Goal: Complete application form

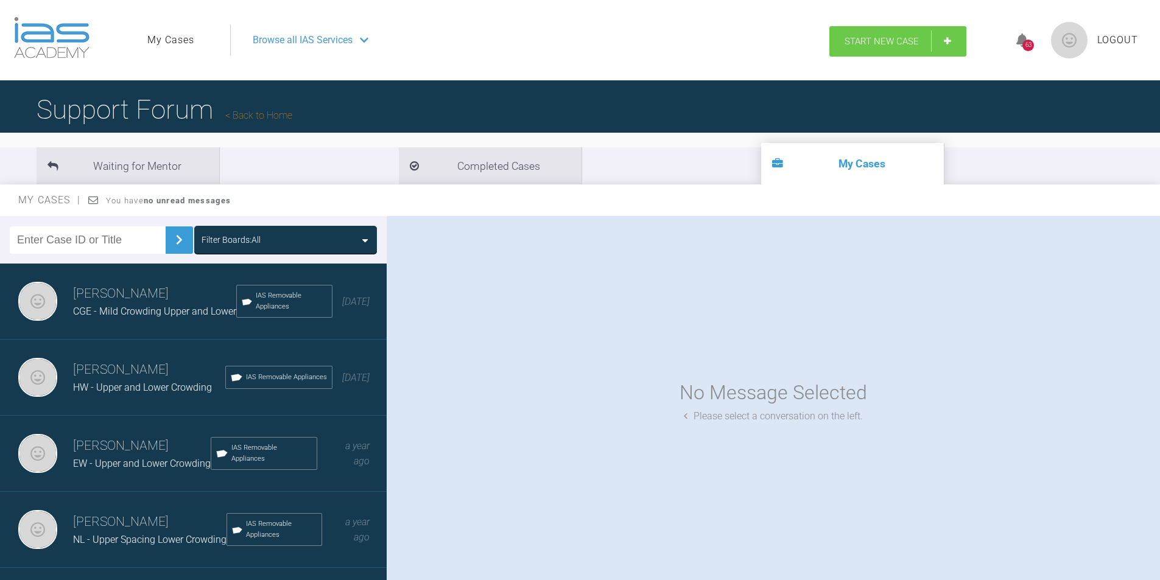
click at [904, 41] on span "Start New Case" at bounding box center [882, 41] width 74 height 11
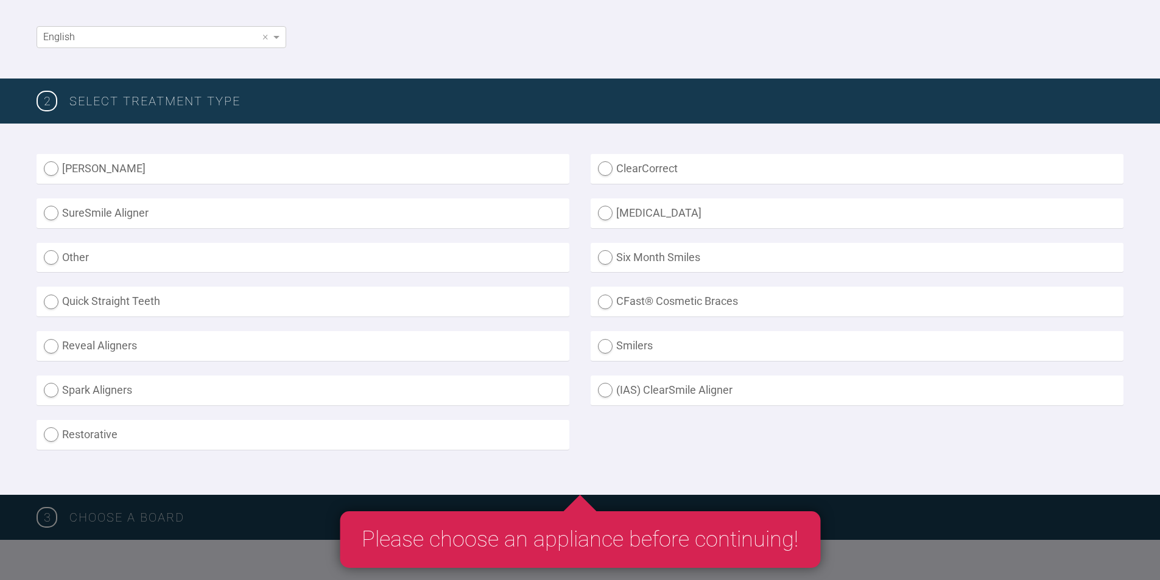
scroll to position [244, 0]
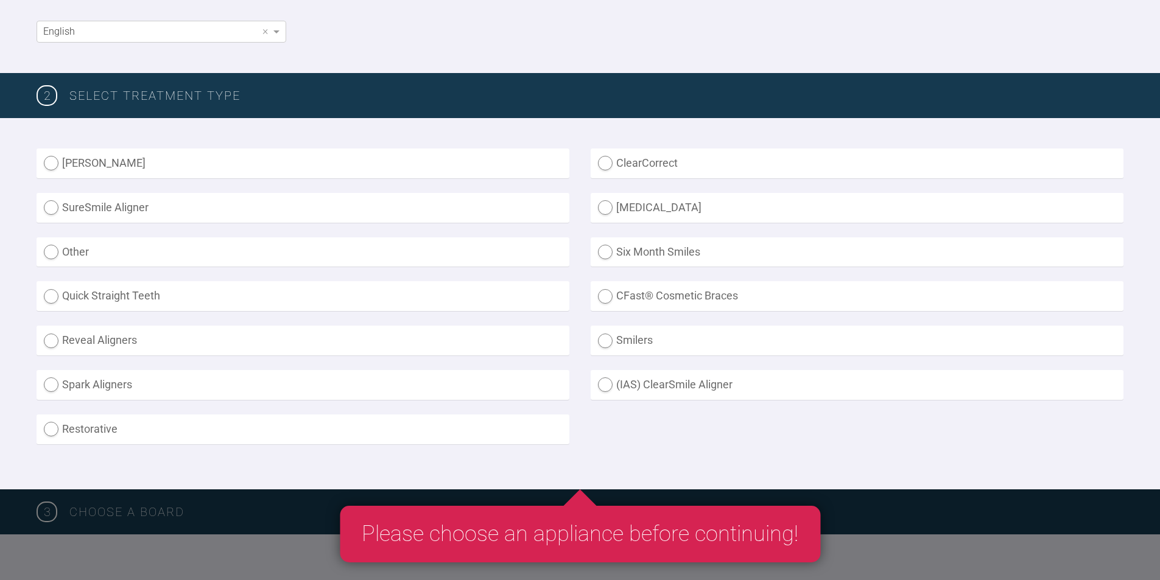
click at [653, 382] on label "(IAS) ClearSmile Aligner" at bounding box center [857, 385] width 533 height 30
radio Aligner "true"
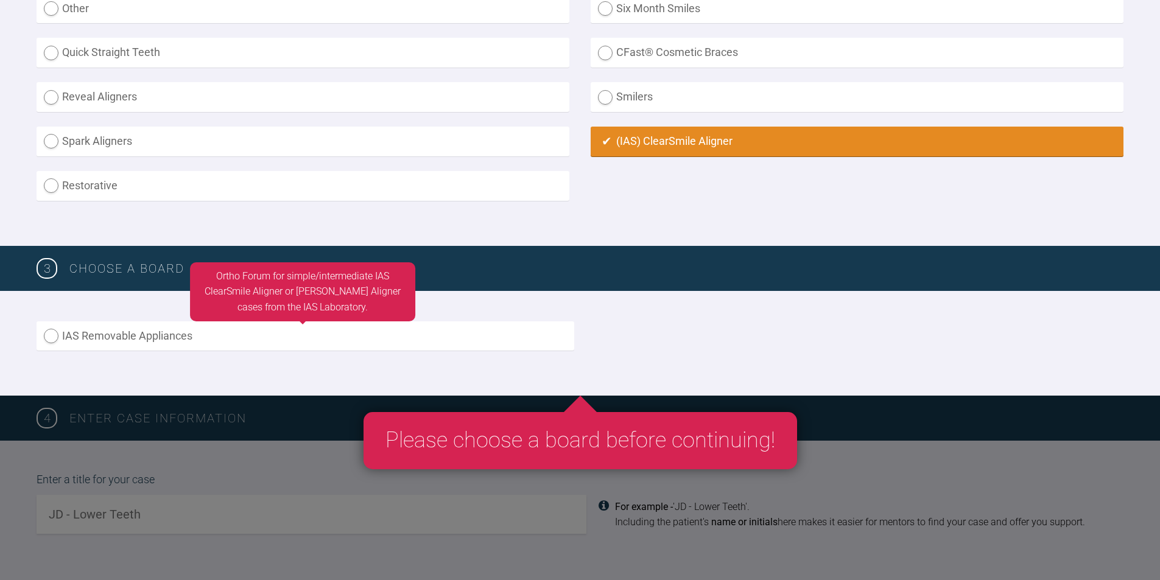
click at [98, 341] on label "IAS Removable Appliances" at bounding box center [306, 337] width 538 height 30
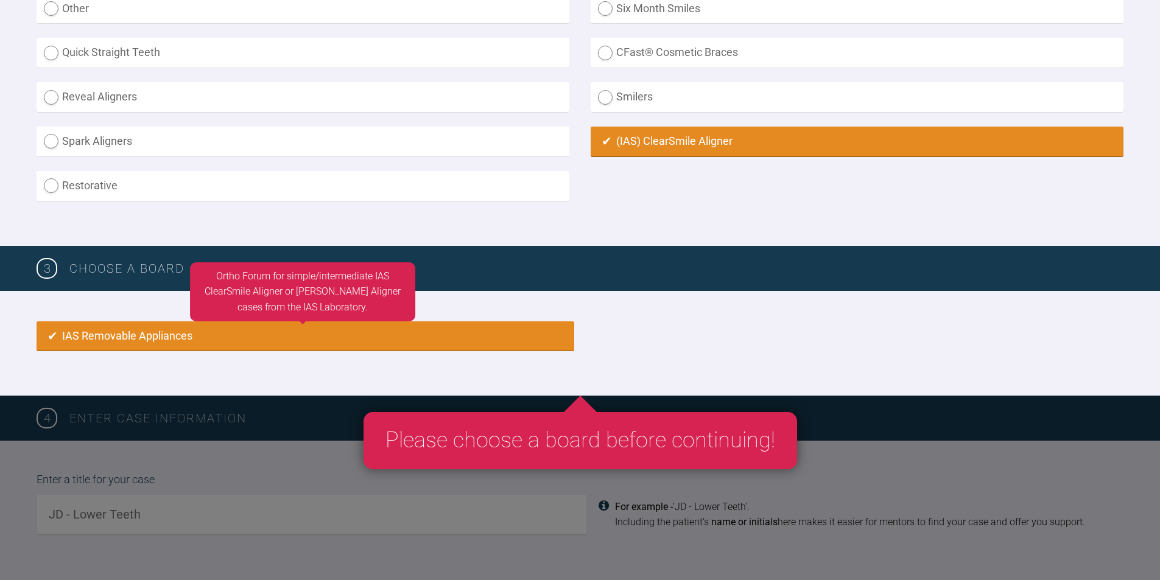
radio input "true"
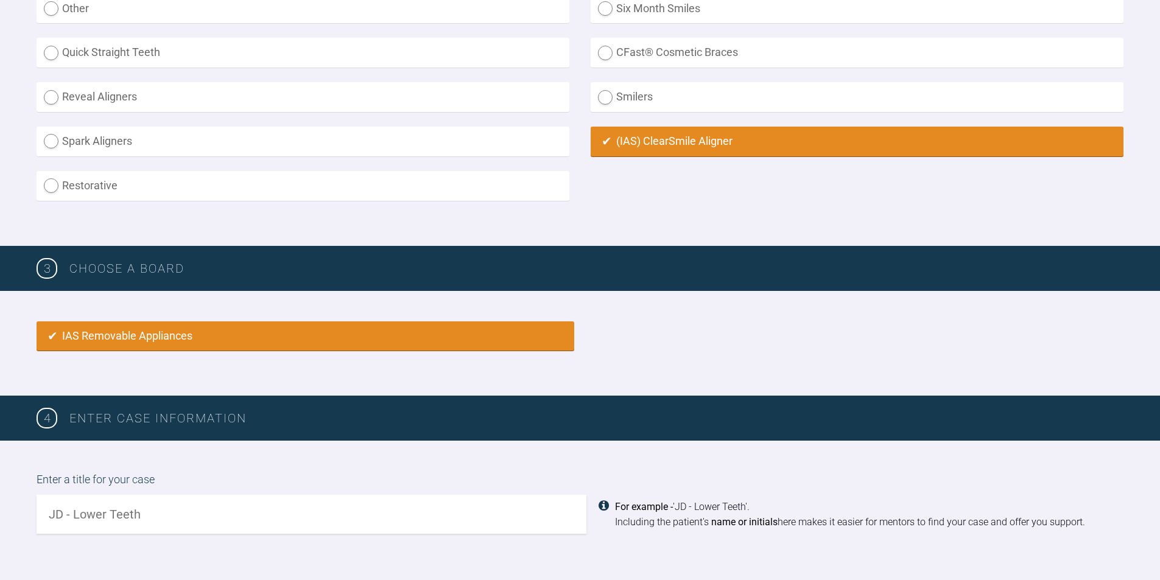
scroll to position [810, 0]
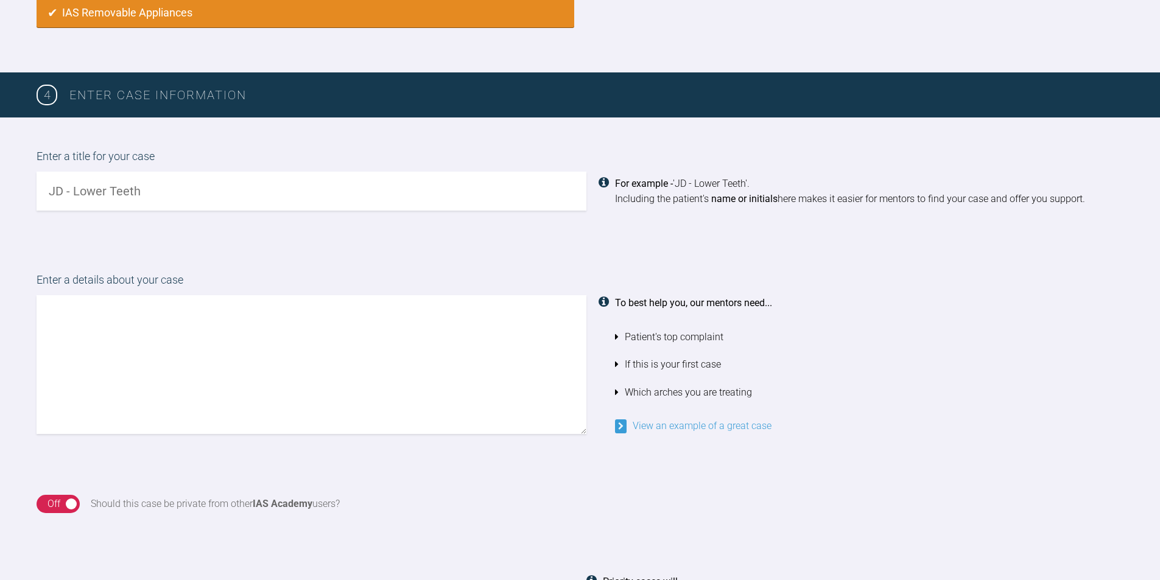
click at [144, 196] on input "text" at bounding box center [312, 191] width 550 height 39
type input "ES - Upper and Lower Arch alignment"
click at [115, 326] on textarea at bounding box center [312, 364] width 550 height 139
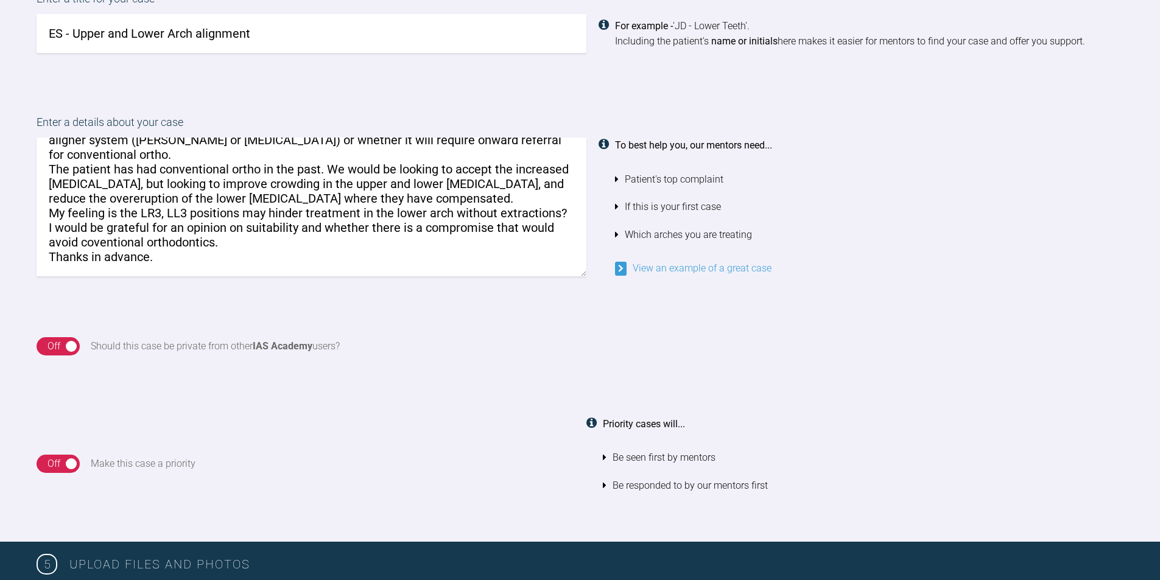
scroll to position [993, 0]
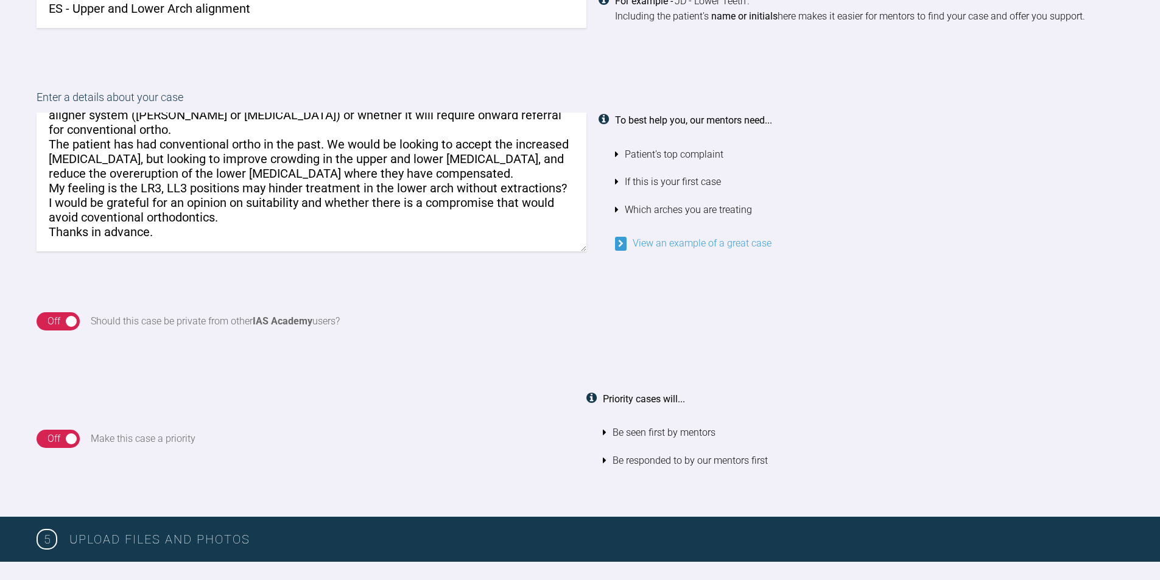
type textarea "I would be grateful for an opinion on this case regarding suitability of treatm…"
click at [69, 322] on div "On Off" at bounding box center [58, 321] width 43 height 18
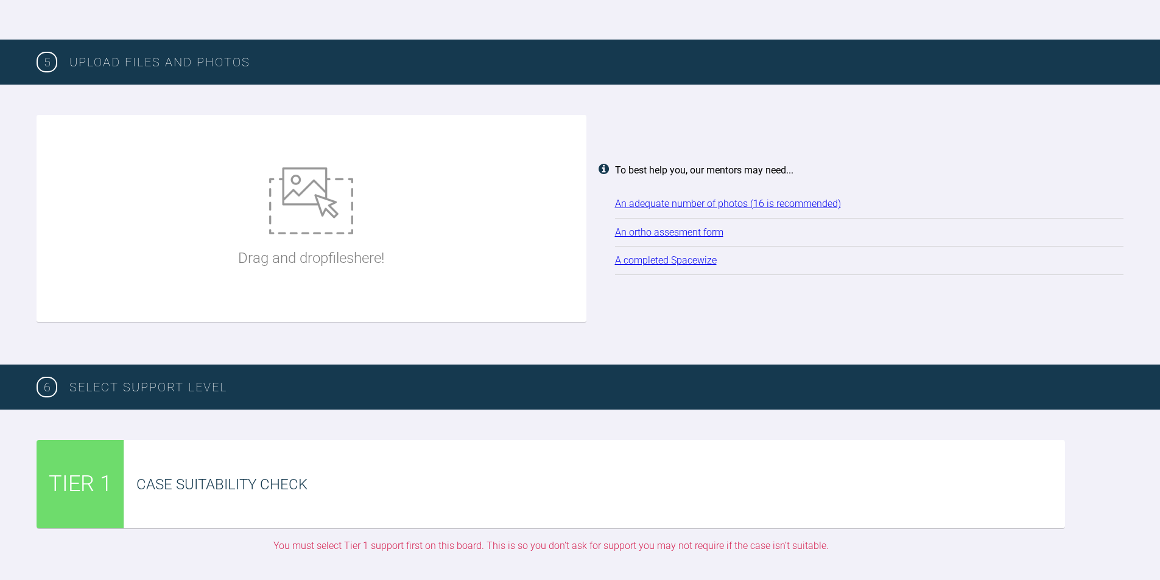
scroll to position [1480, 0]
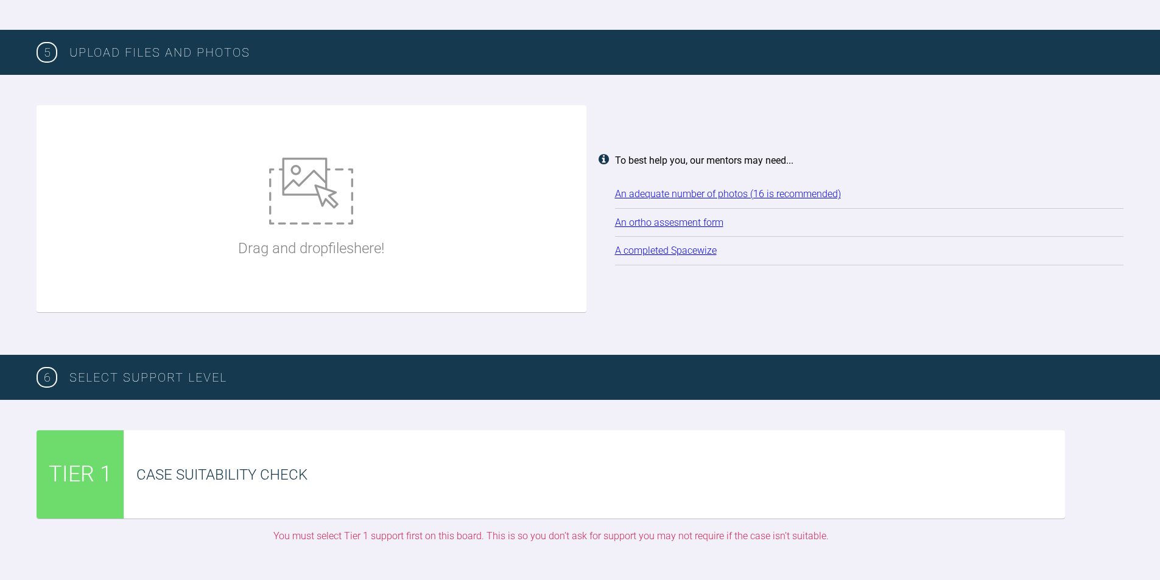
click at [324, 209] on img at bounding box center [311, 191] width 84 height 67
type input "C:\fakepath\IMG_1976.JPG"
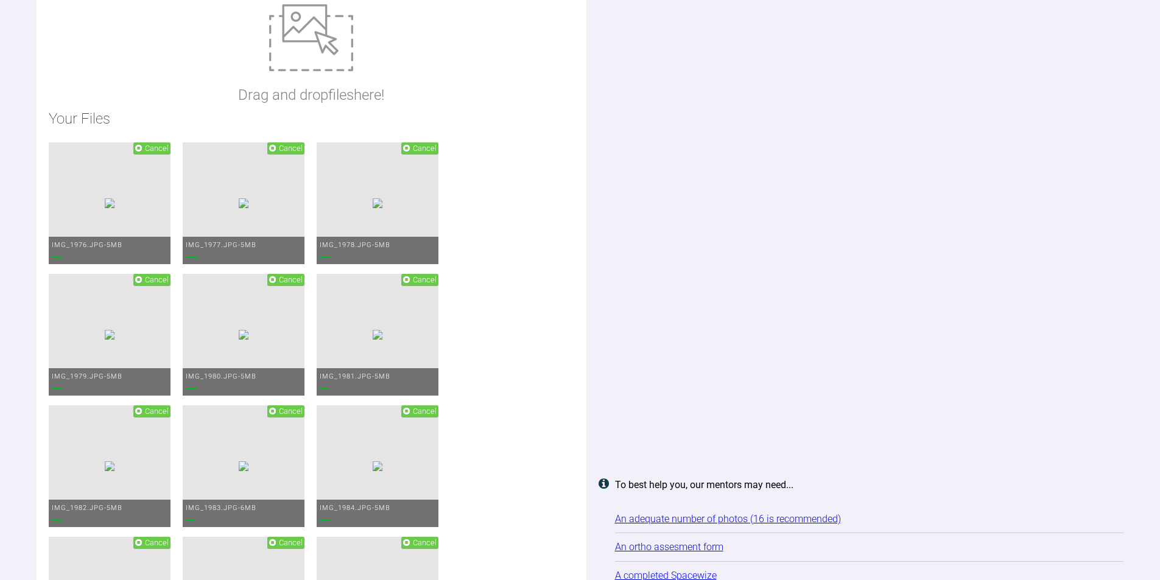
scroll to position [1602, 0]
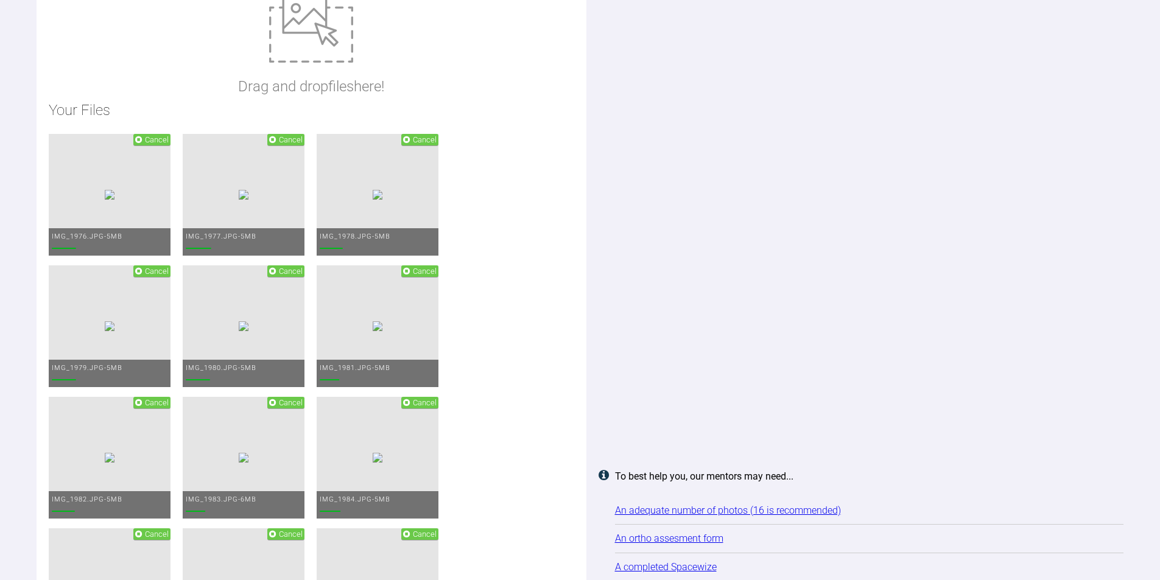
type input "C:\fakepath\[DATE] - Spacewize capture (1).png"
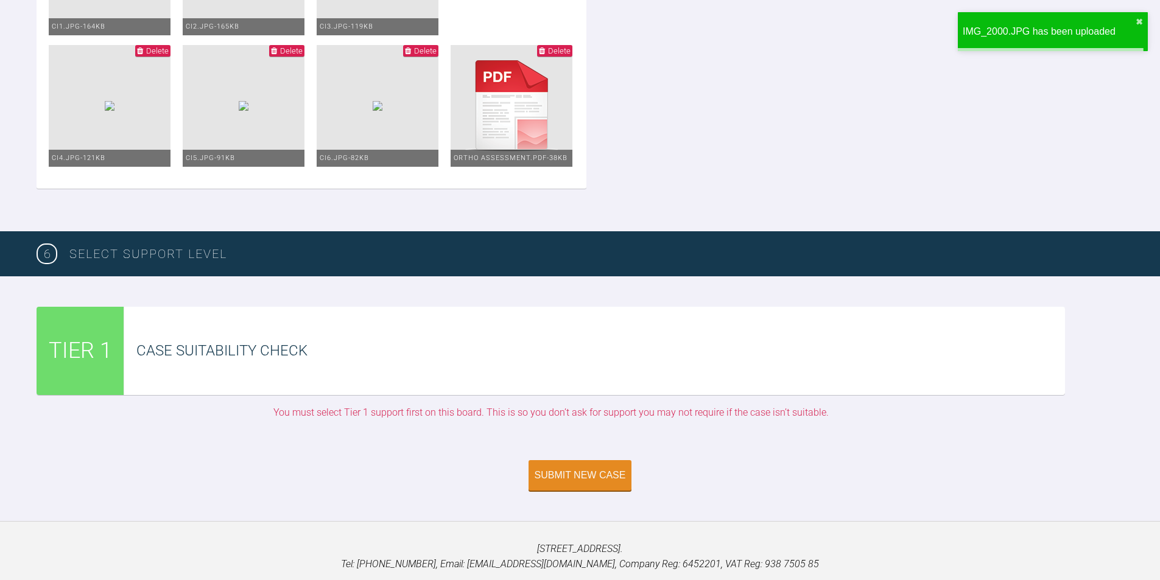
scroll to position [2881, 0]
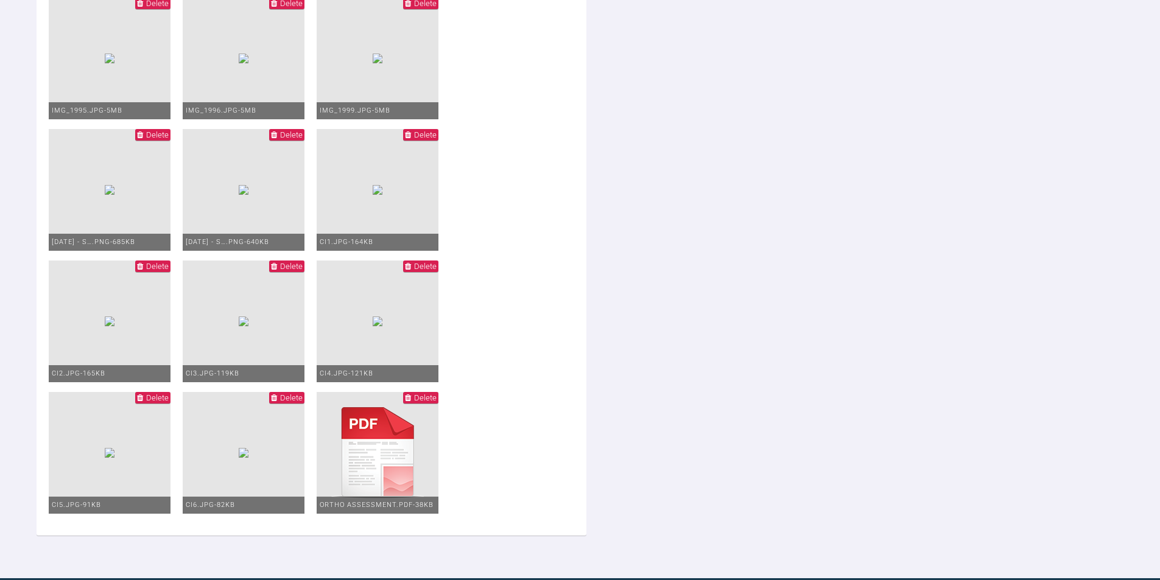
scroll to position [2532, 0]
